Goal: Transaction & Acquisition: Register for event/course

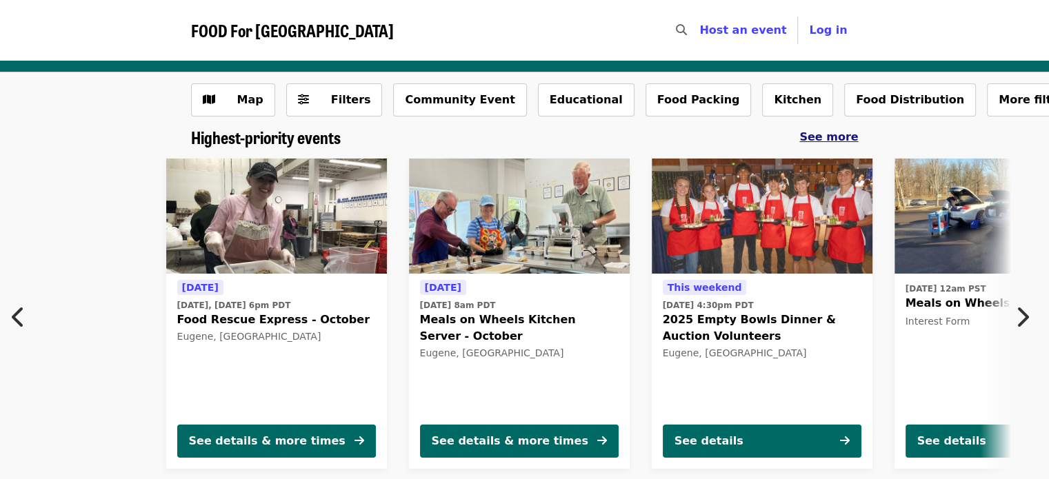
click at [826, 138] on span "See more" at bounding box center [829, 136] width 59 height 13
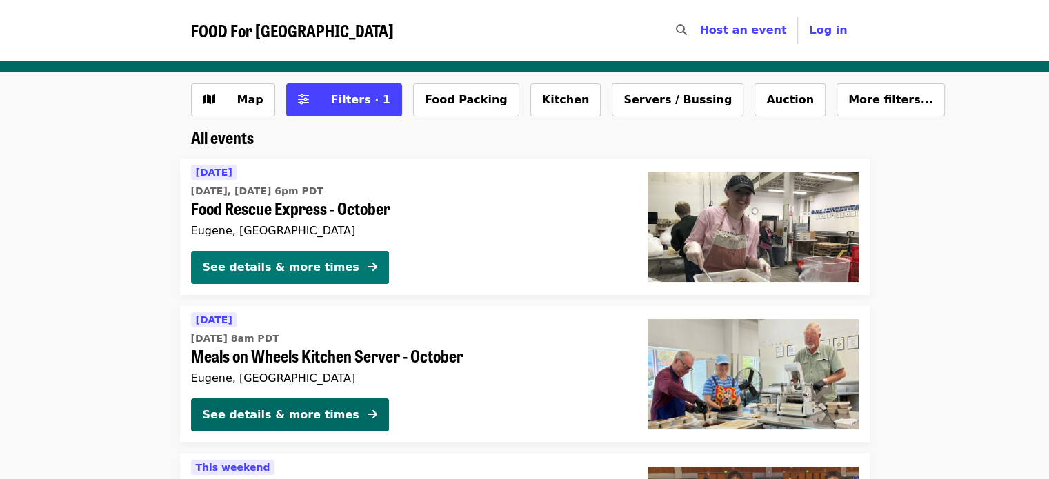
click at [276, 262] on div "See details & more times" at bounding box center [281, 267] width 157 height 17
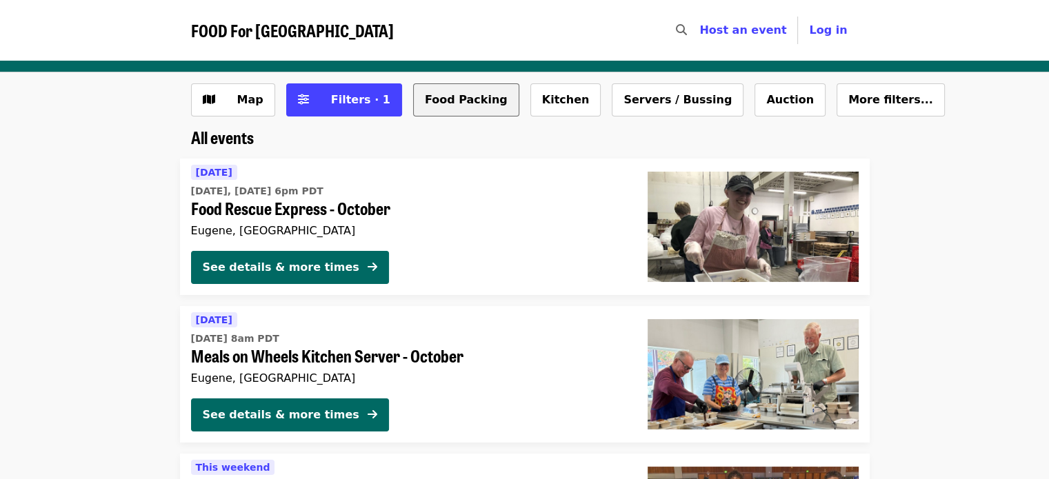
click at [439, 110] on button "Food Packing" at bounding box center [466, 99] width 106 height 33
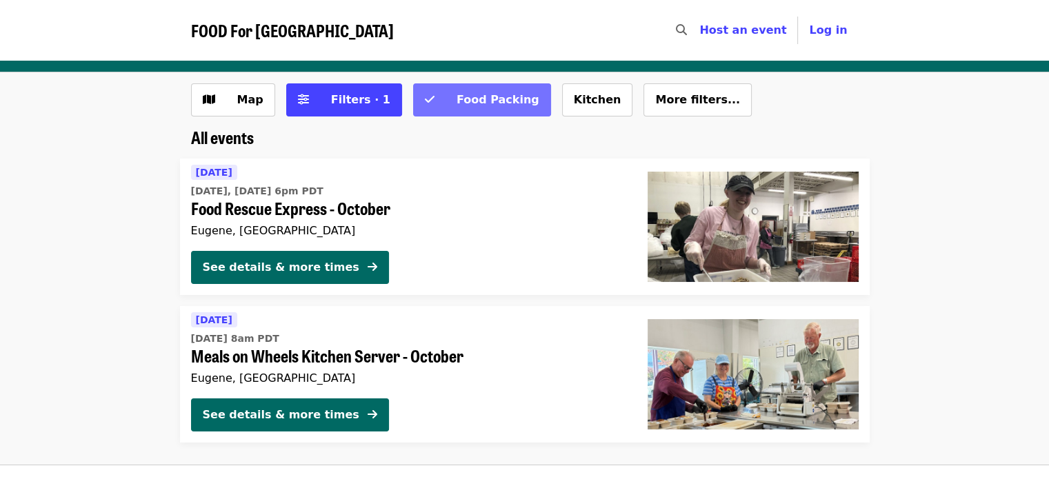
click at [488, 96] on span "Food Packing" at bounding box center [498, 99] width 83 height 13
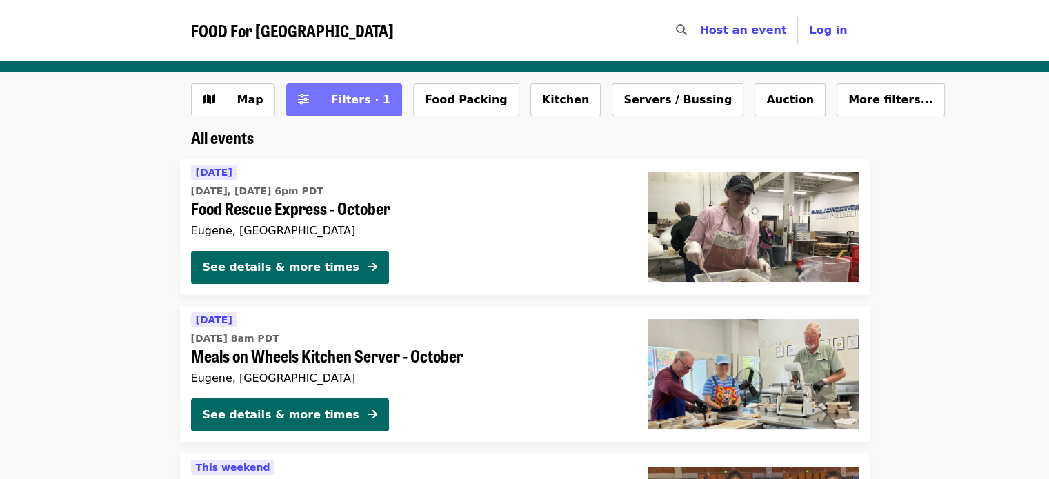
click at [348, 103] on span "Filters · 1" at bounding box center [360, 99] width 59 height 13
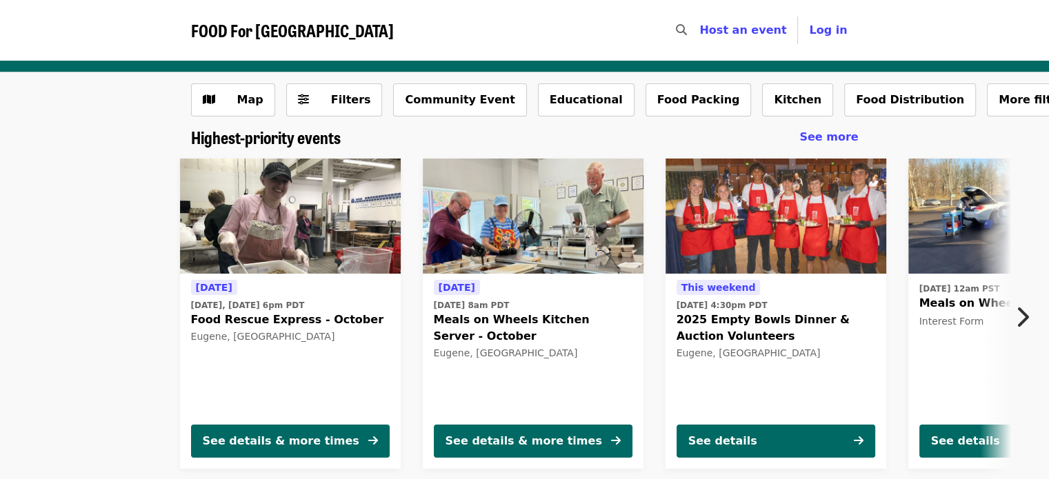
click at [505, 324] on span "Meals on Wheels Kitchen Server - October" at bounding box center [533, 328] width 199 height 33
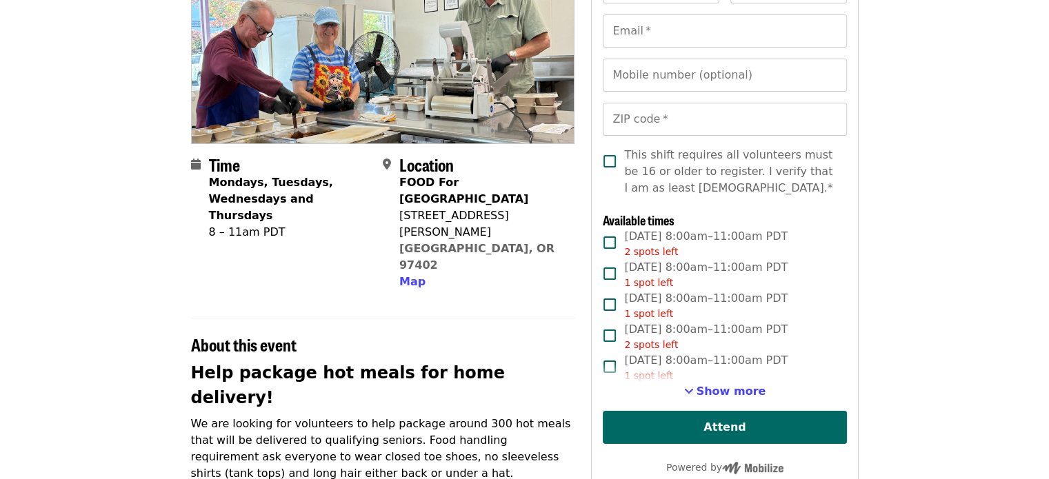
scroll to position [188, 0]
click at [705, 382] on div "1 spot left" at bounding box center [705, 376] width 163 height 14
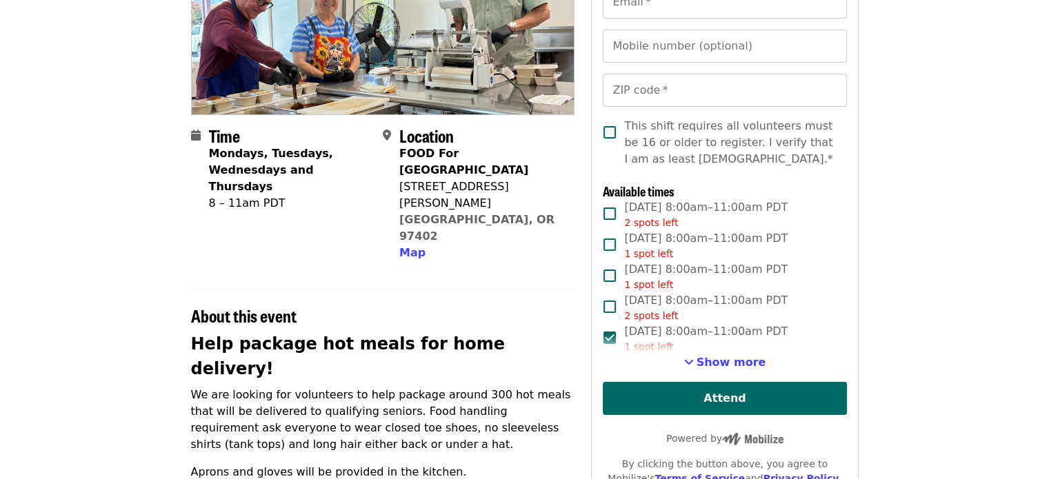
scroll to position [217, 0]
click at [720, 362] on span "Show more" at bounding box center [732, 361] width 70 height 13
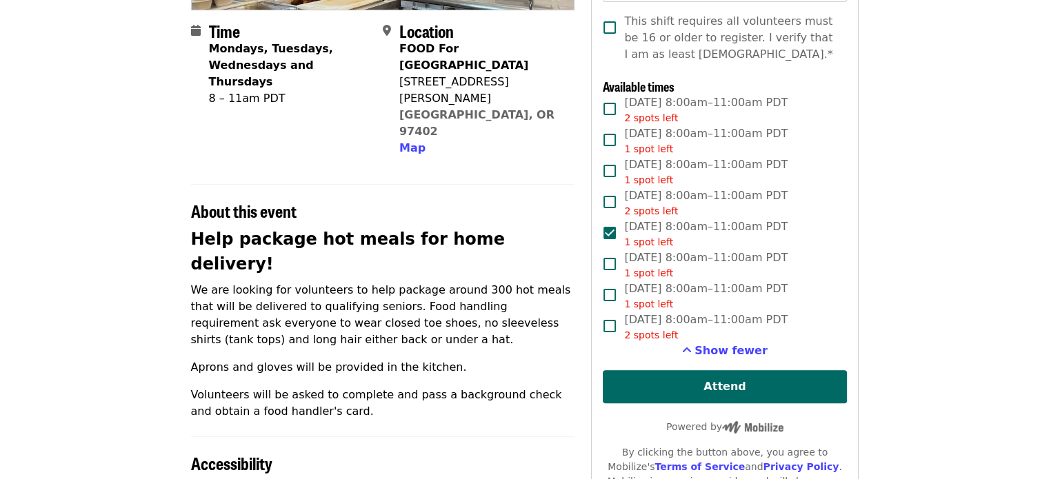
scroll to position [323, 0]
